Goal: Task Accomplishment & Management: Manage account settings

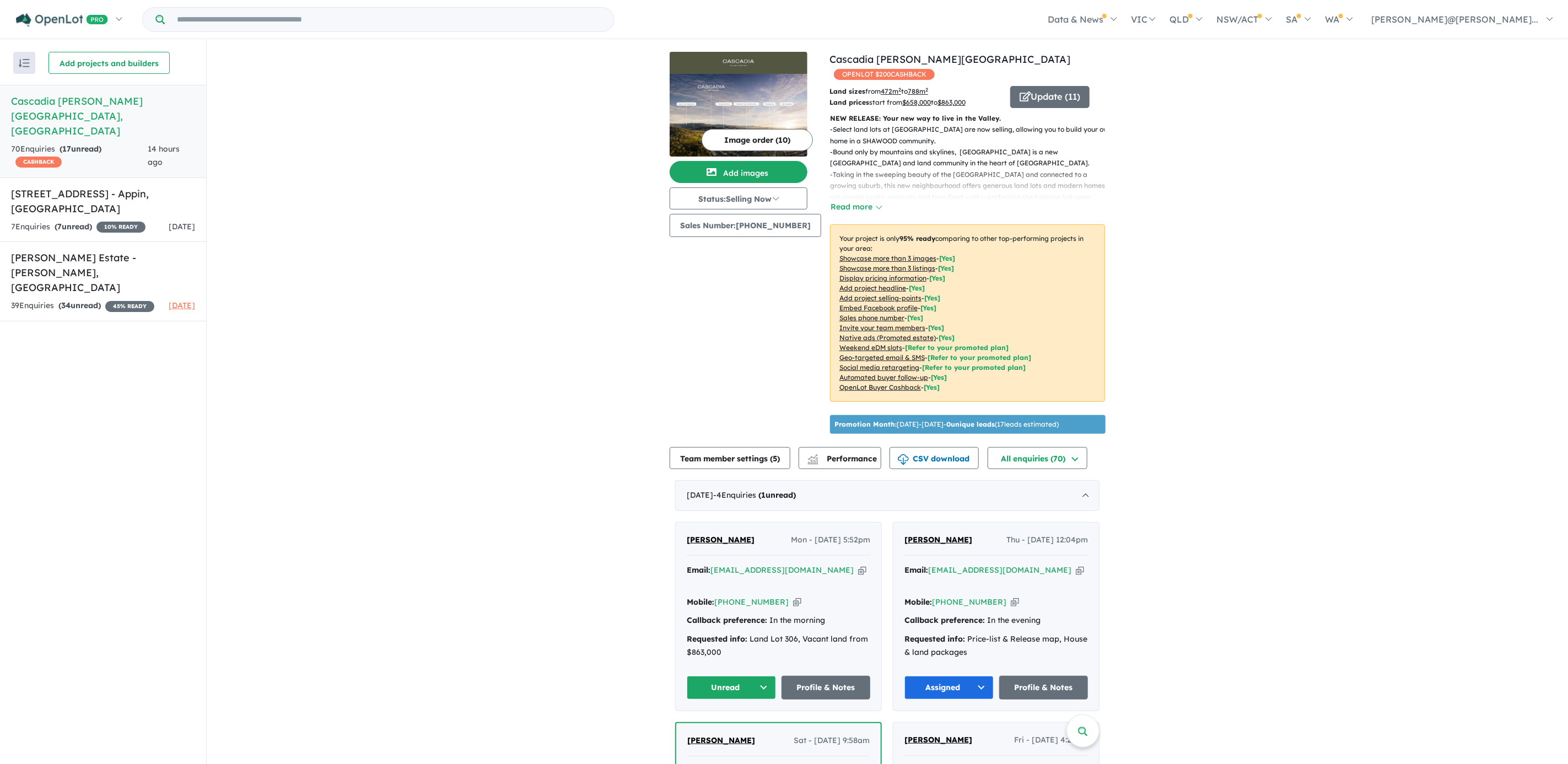
scroll to position [165, 0]
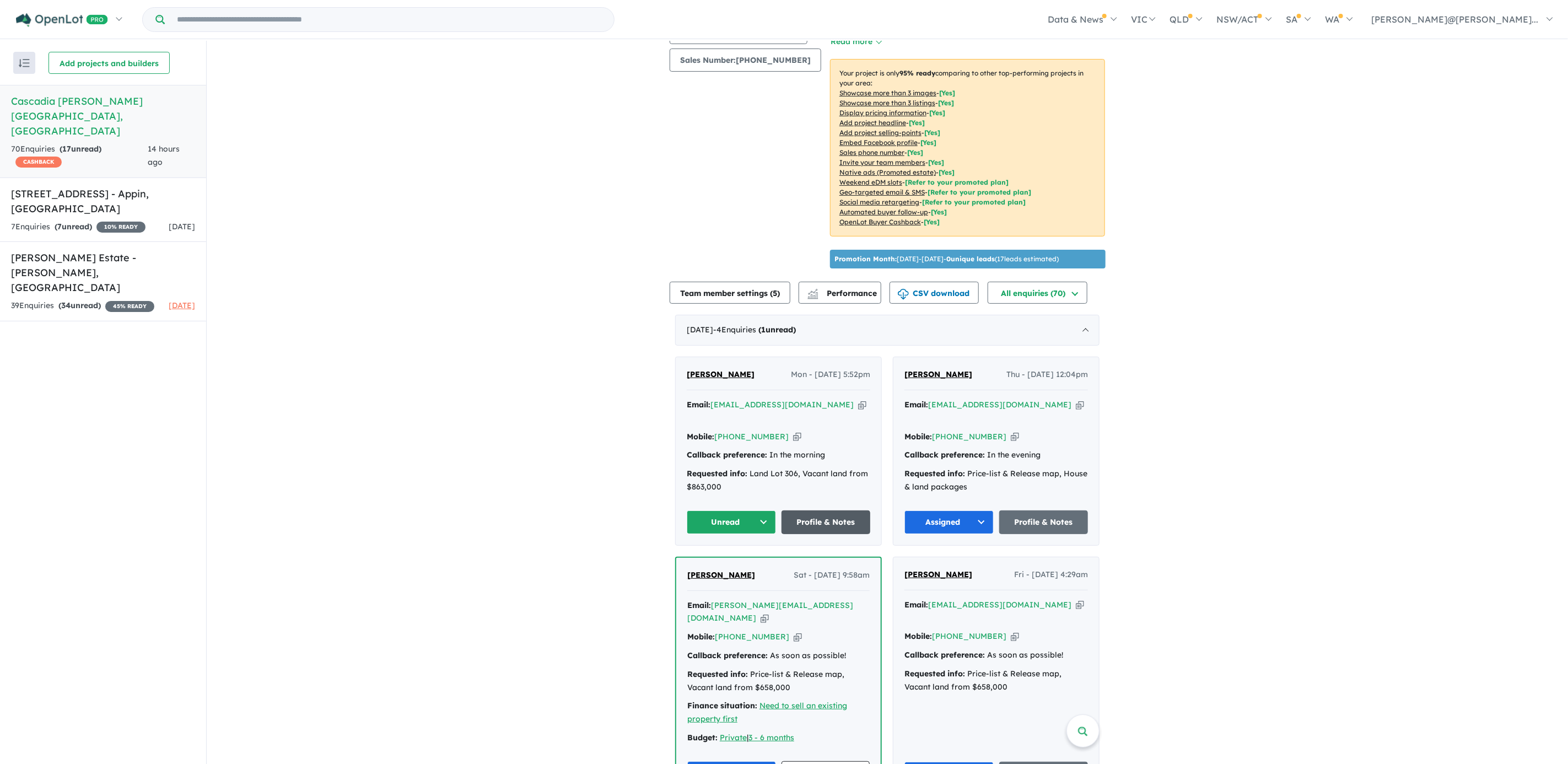
click at [838, 534] on link "Profile & Notes" at bounding box center [826, 522] width 89 height 24
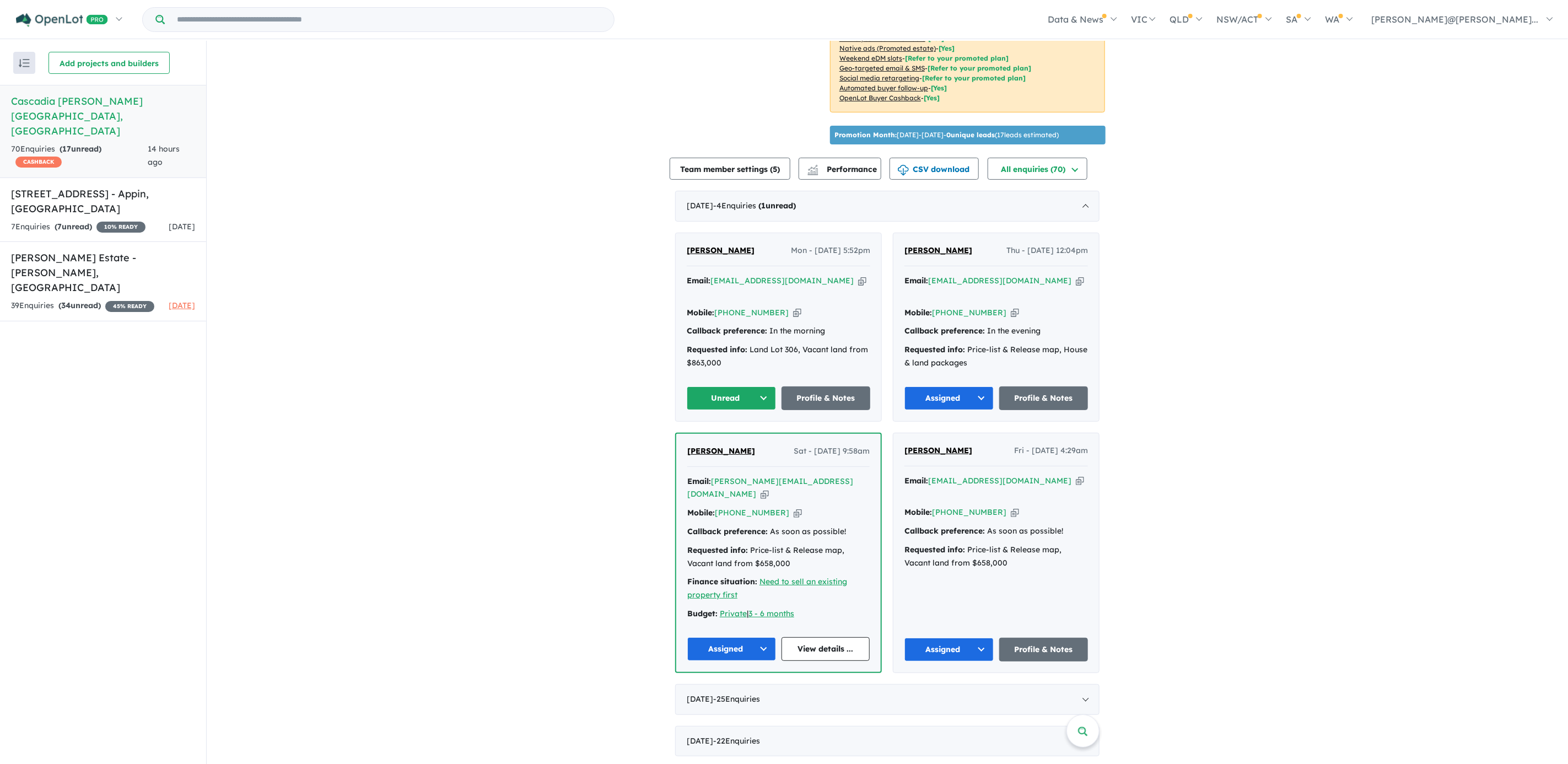
scroll to position [496, 0]
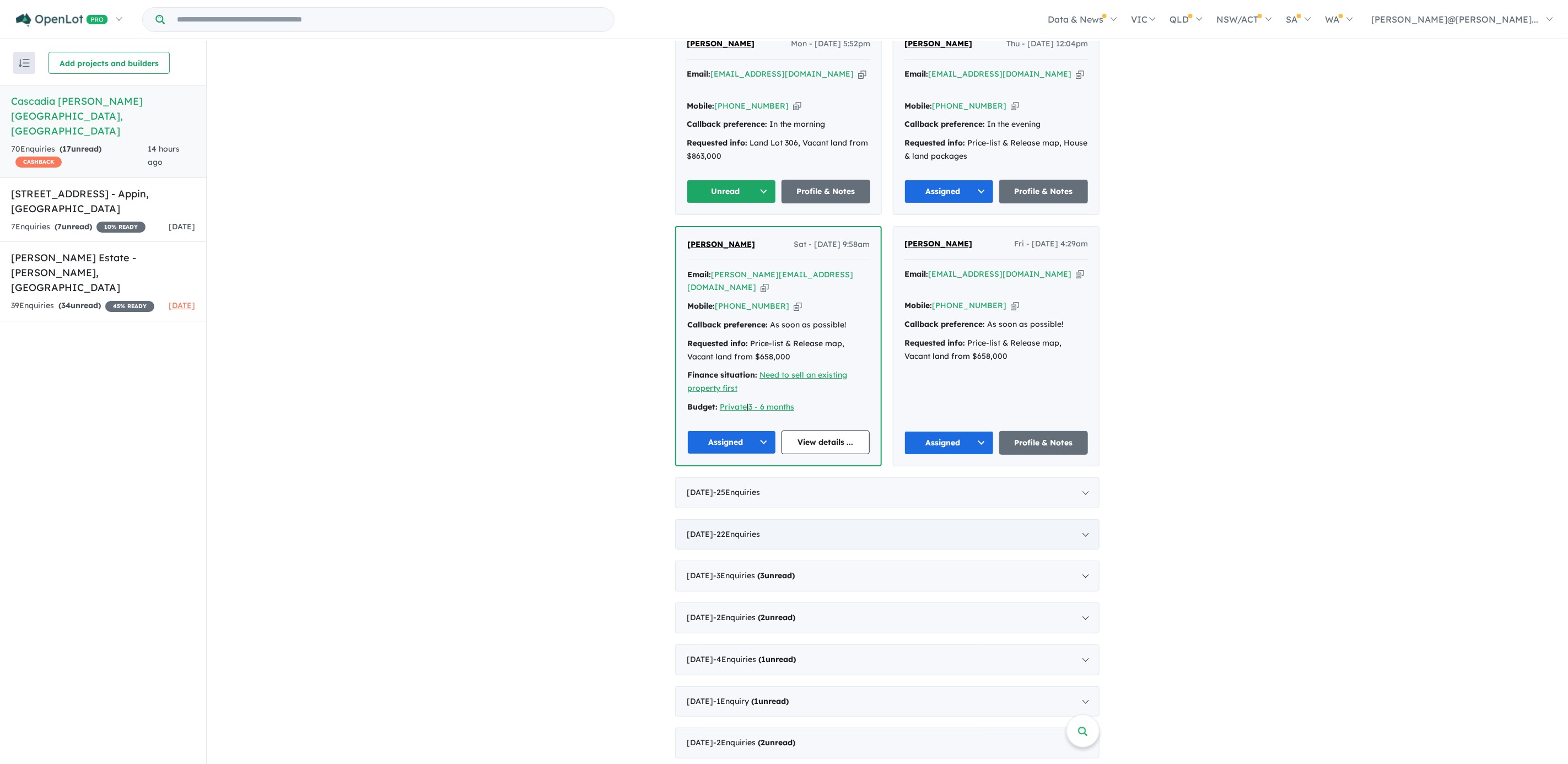
click at [780, 477] on div "September 2025 - 25 Enquir ies ( 0 unread)" at bounding box center [887, 493] width 425 height 31
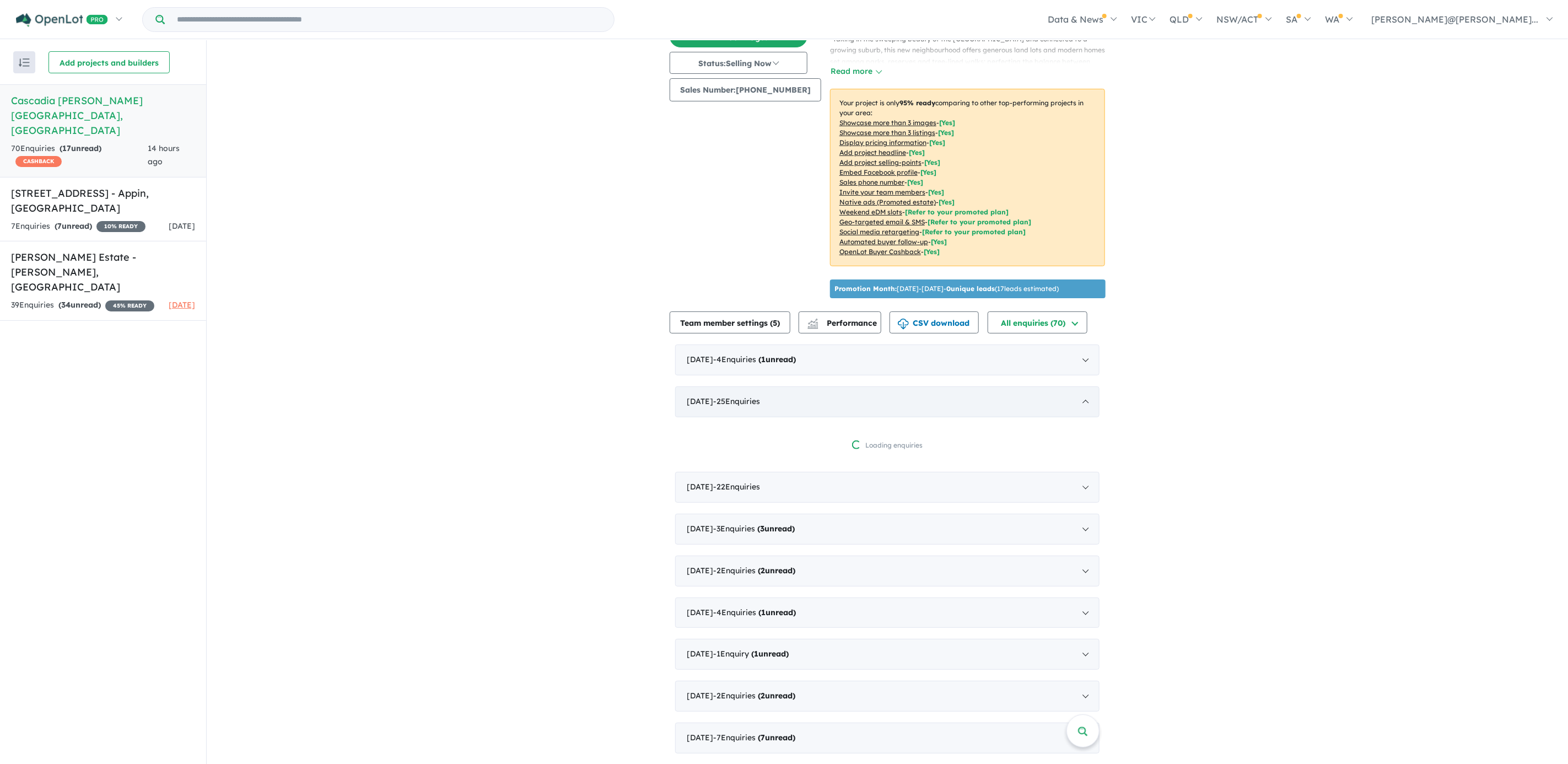
scroll to position [452, 0]
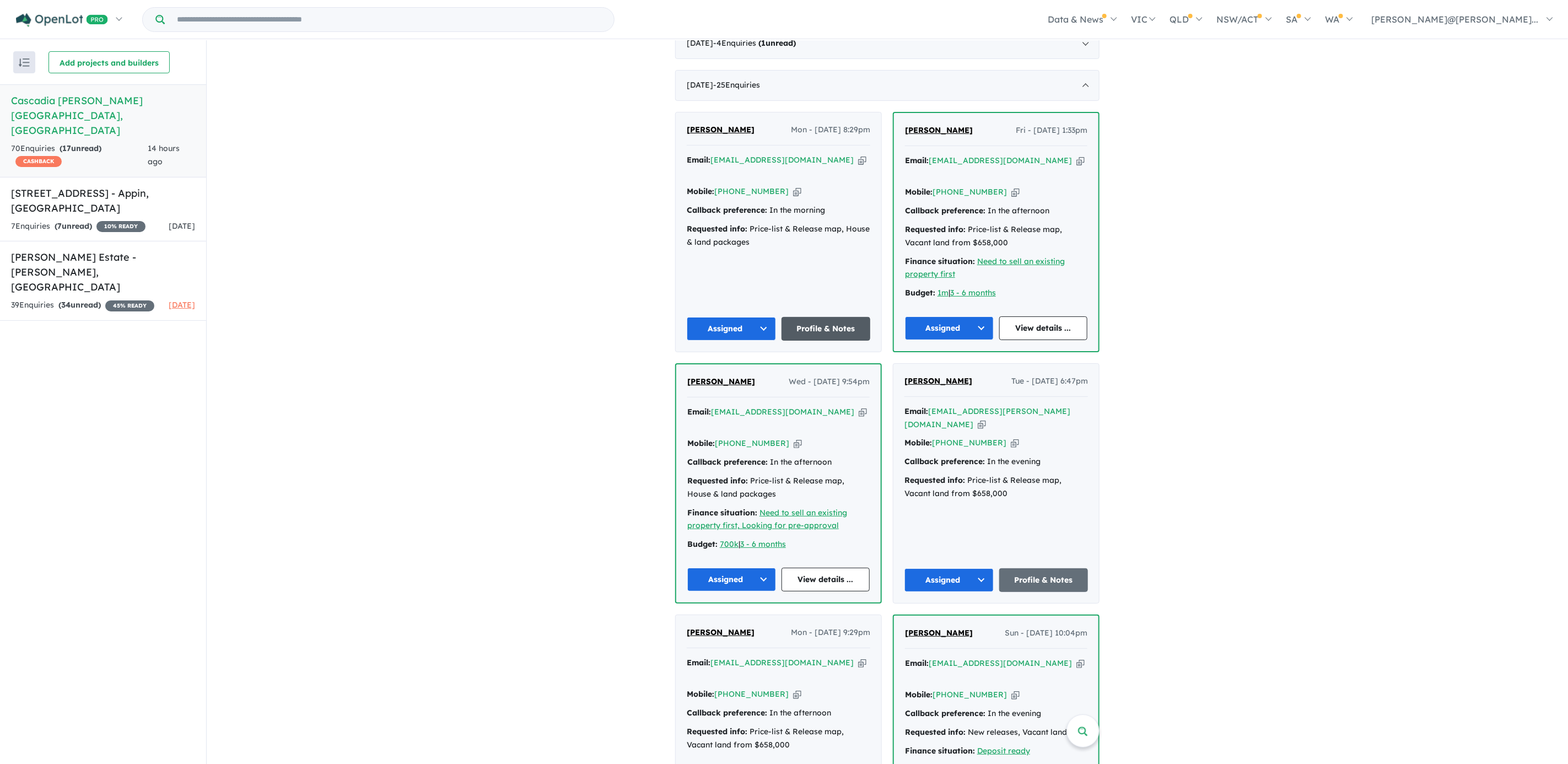
click at [839, 334] on link "Profile & Notes" at bounding box center [826, 329] width 89 height 24
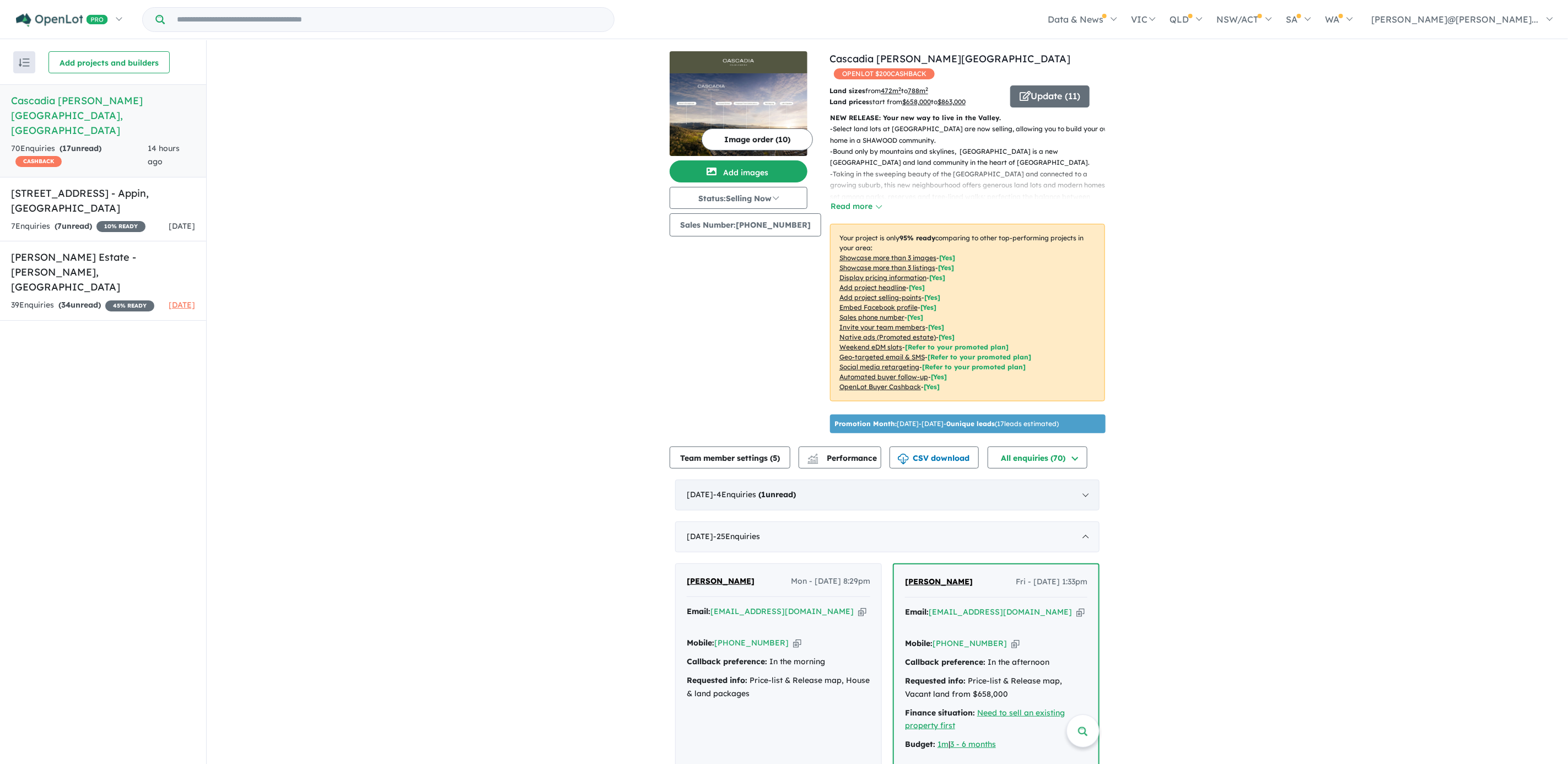
scroll to position [331, 0]
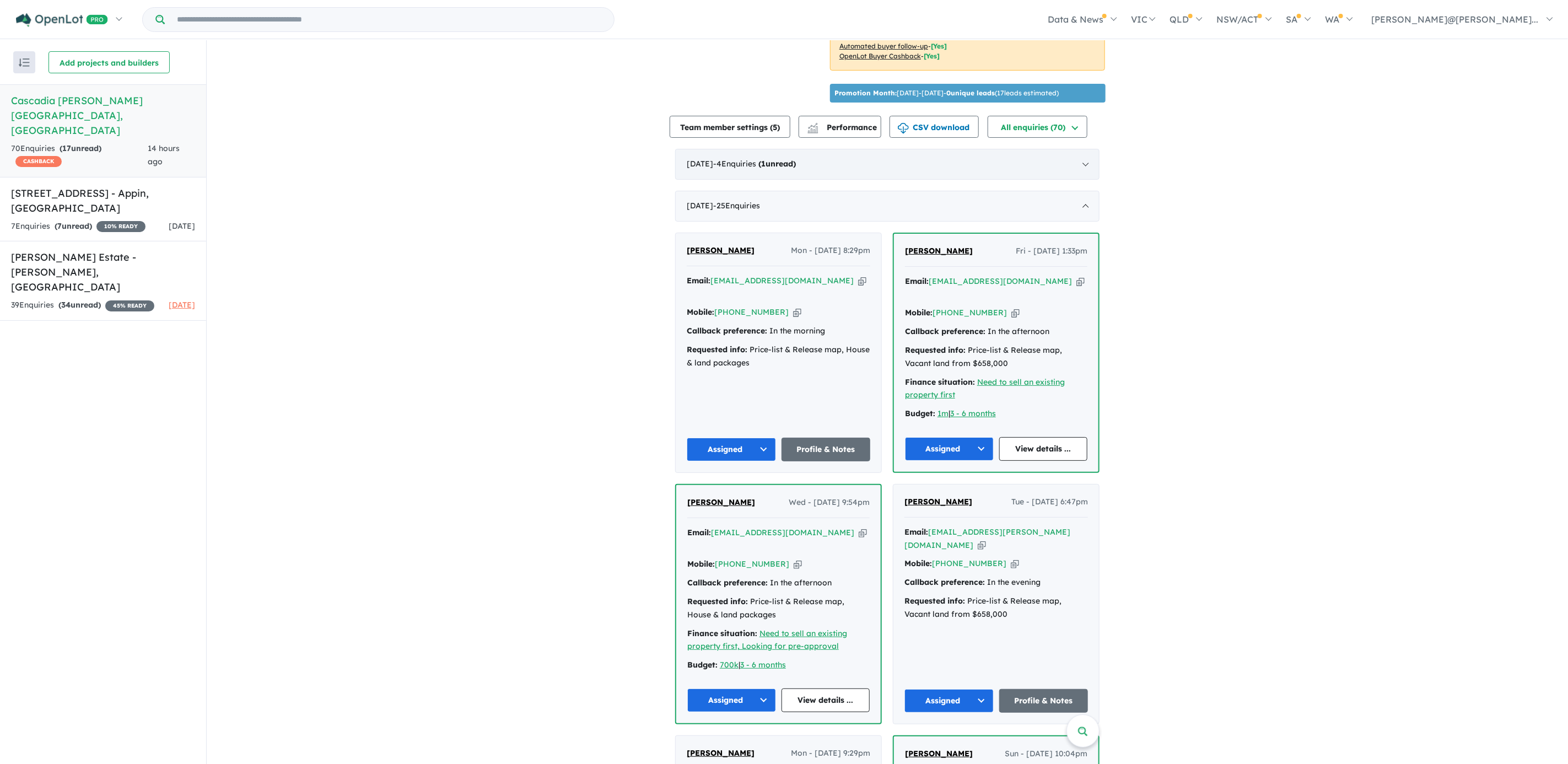
click at [796, 168] on strong "( 1 unread)" at bounding box center [777, 164] width 37 height 10
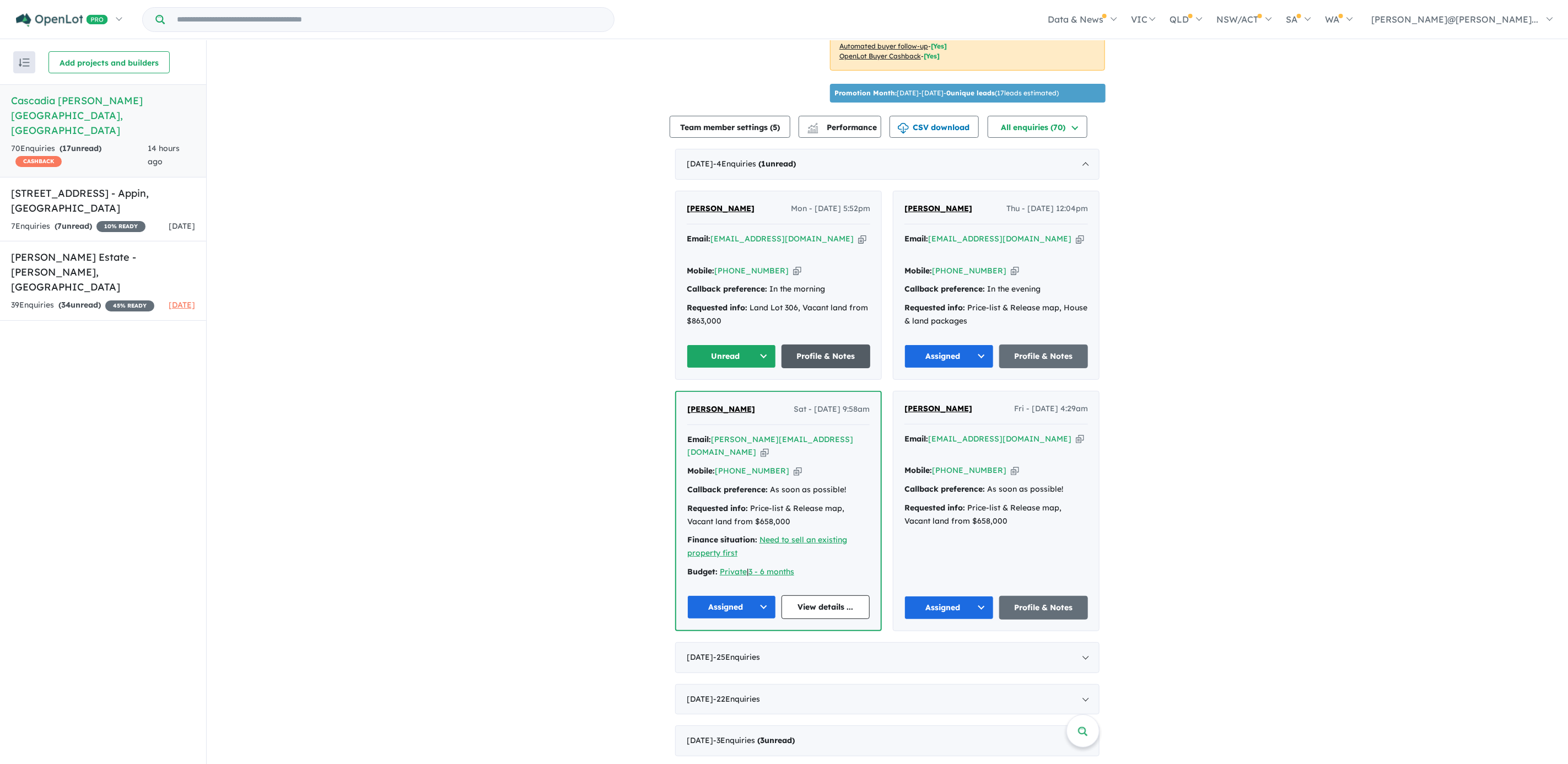
click at [841, 368] on link "Profile & Notes" at bounding box center [826, 356] width 89 height 24
click at [837, 607] on link "View details ..." at bounding box center [826, 607] width 88 height 24
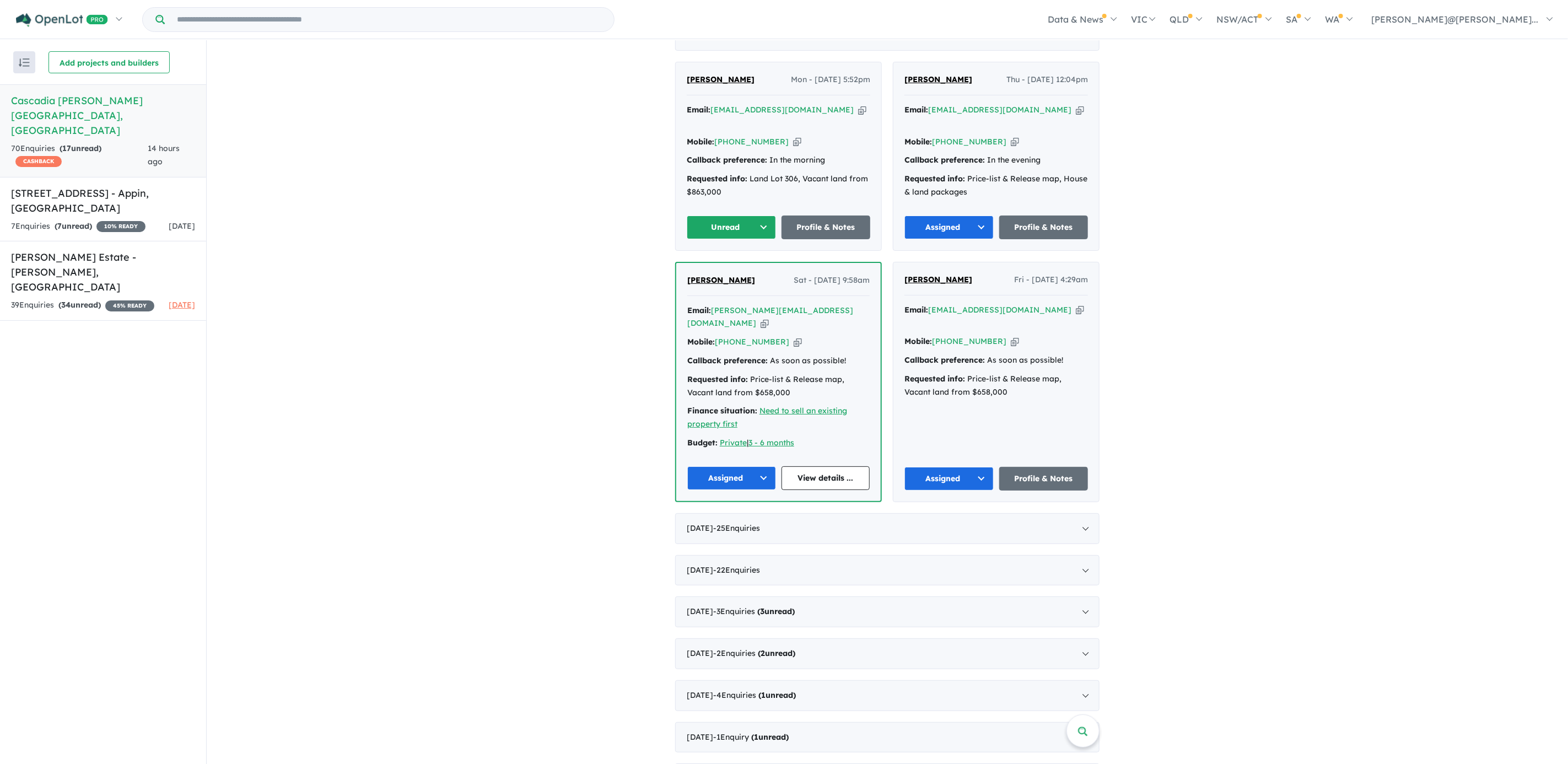
scroll to position [380, 0]
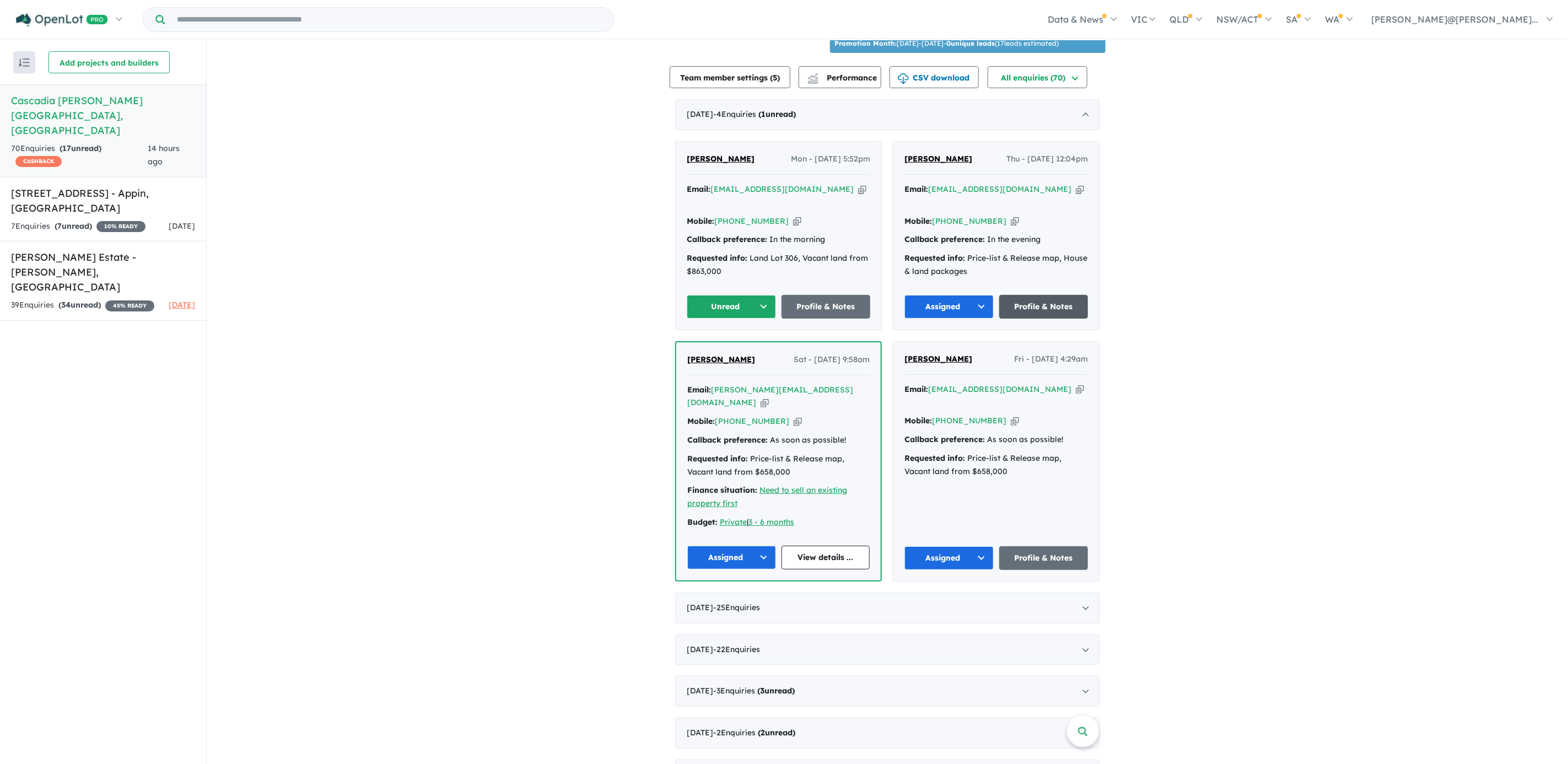
click at [1039, 312] on link "Profile & Notes" at bounding box center [1044, 307] width 89 height 24
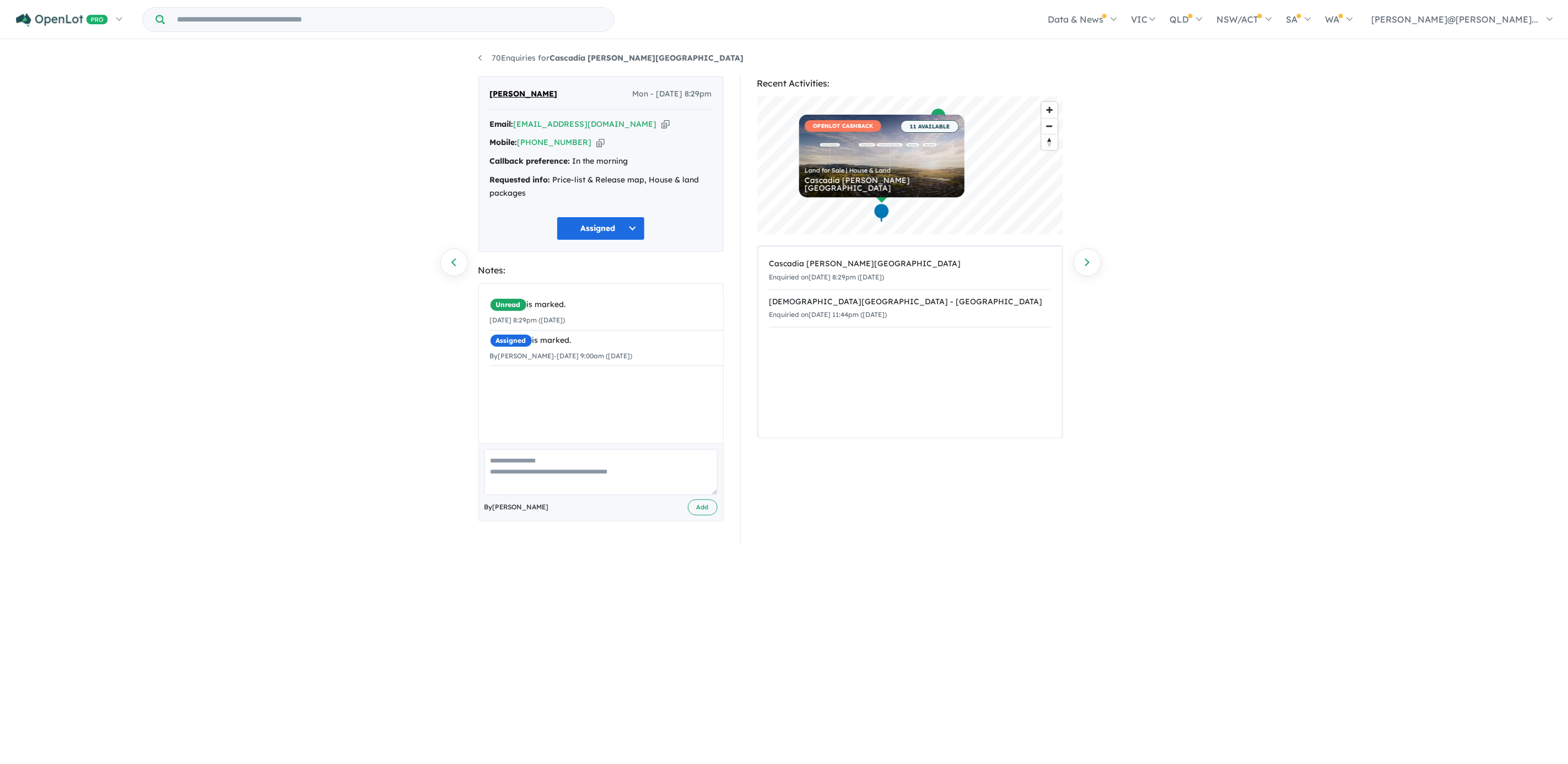
click at [629, 229] on button "Assigned" at bounding box center [601, 229] width 88 height 24
click at [305, 180] on div "70 Enquiries for Cascadia Calderwood - Calderwood Previous enquiry Next enquiry…" at bounding box center [784, 402] width 1568 height 724
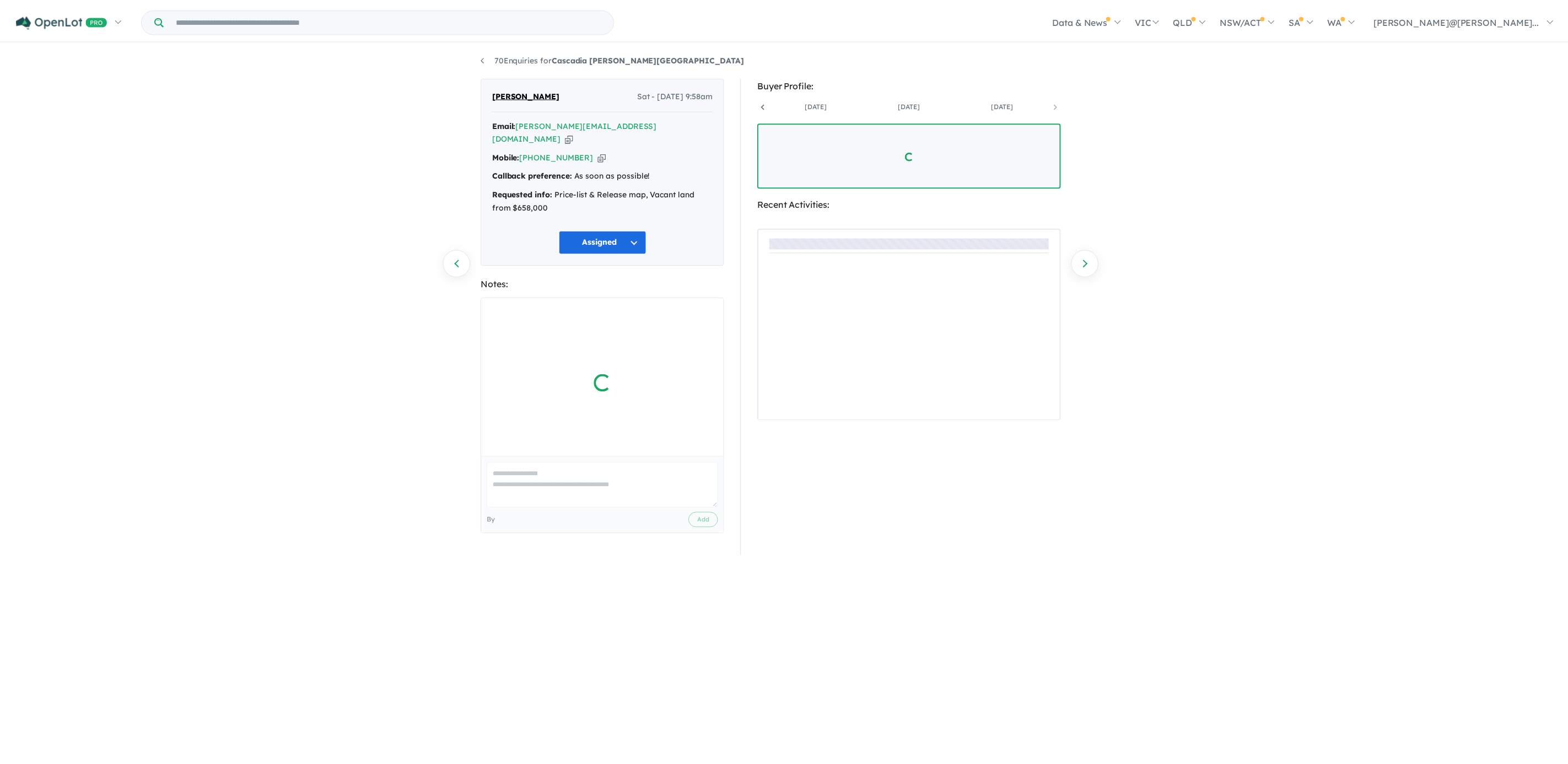
scroll to position [0, 175]
